Goal: Book appointment/travel/reservation

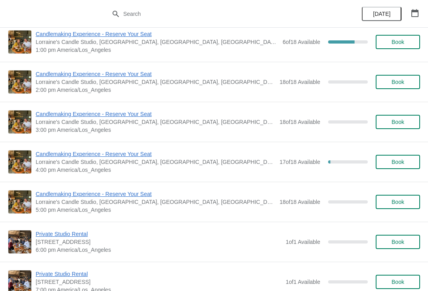
scroll to position [164, 0]
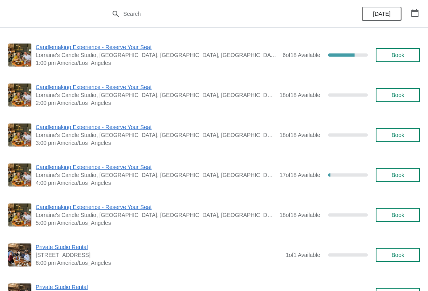
scroll to position [158, 0]
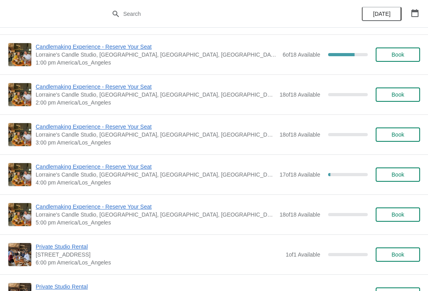
click at [395, 214] on span "Book" at bounding box center [397, 215] width 13 height 6
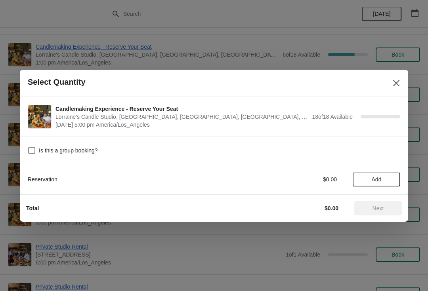
click at [372, 174] on button "Add" at bounding box center [377, 179] width 48 height 14
click at [393, 180] on icon at bounding box center [390, 179] width 8 height 8
click at [388, 181] on icon at bounding box center [390, 179] width 8 height 8
click at [387, 181] on icon at bounding box center [390, 179] width 8 height 8
click at [382, 208] on span "Next" at bounding box center [377, 208] width 11 height 6
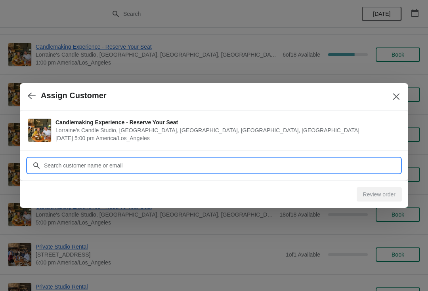
click at [283, 159] on input "Customer" at bounding box center [222, 165] width 357 height 14
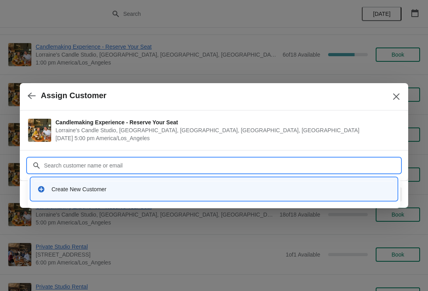
click at [196, 191] on div "Create New Customer" at bounding box center [221, 189] width 339 height 8
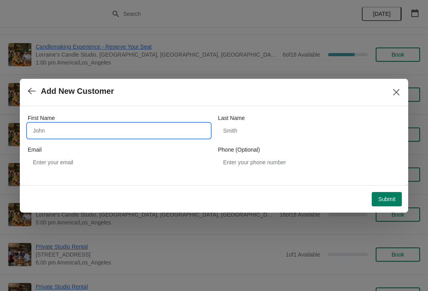
click at [156, 124] on input "First Name" at bounding box center [119, 131] width 182 height 14
type input "Austin"
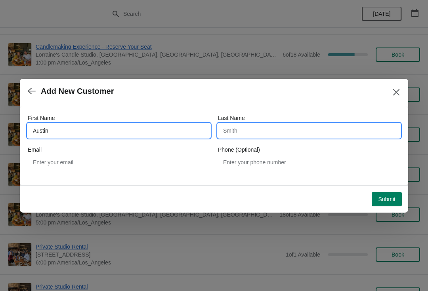
click at [262, 128] on input "Last Name" at bounding box center [309, 131] width 182 height 14
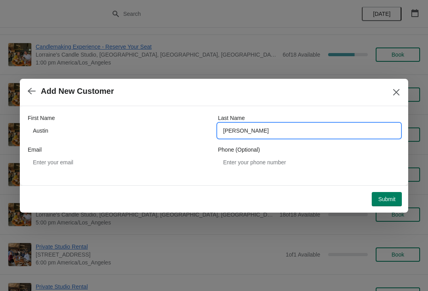
type input "Carter"
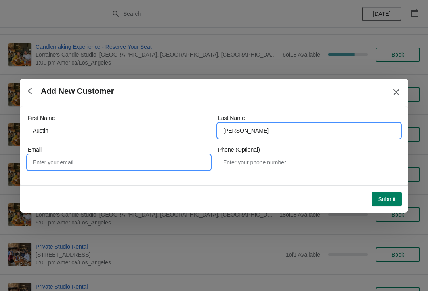
click at [139, 168] on input "Email" at bounding box center [119, 162] width 182 height 14
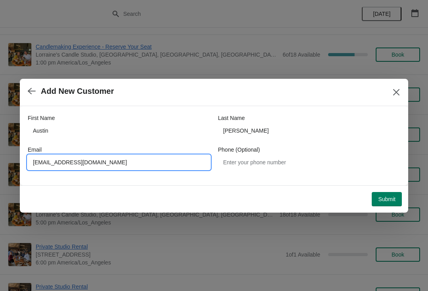
type input "Austingmcarder25@gmail.com"
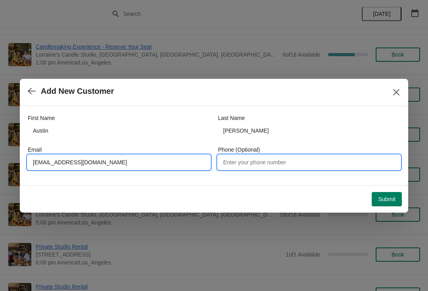
click at [289, 160] on input "Phone (Optional)" at bounding box center [309, 162] width 182 height 14
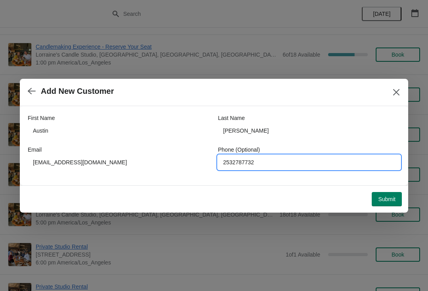
type input "2532787732"
click at [386, 200] on span "Submit" at bounding box center [386, 199] width 17 height 6
